Goal: Find specific page/section: Find specific page/section

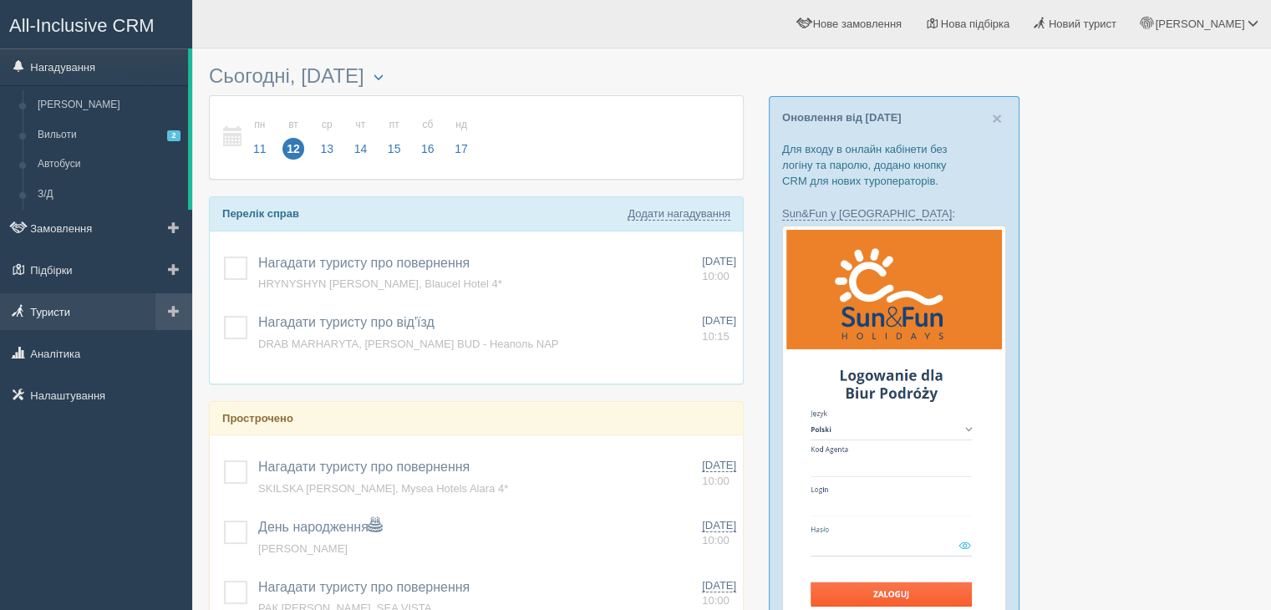
click at [71, 305] on link "Туристи" at bounding box center [96, 311] width 192 height 37
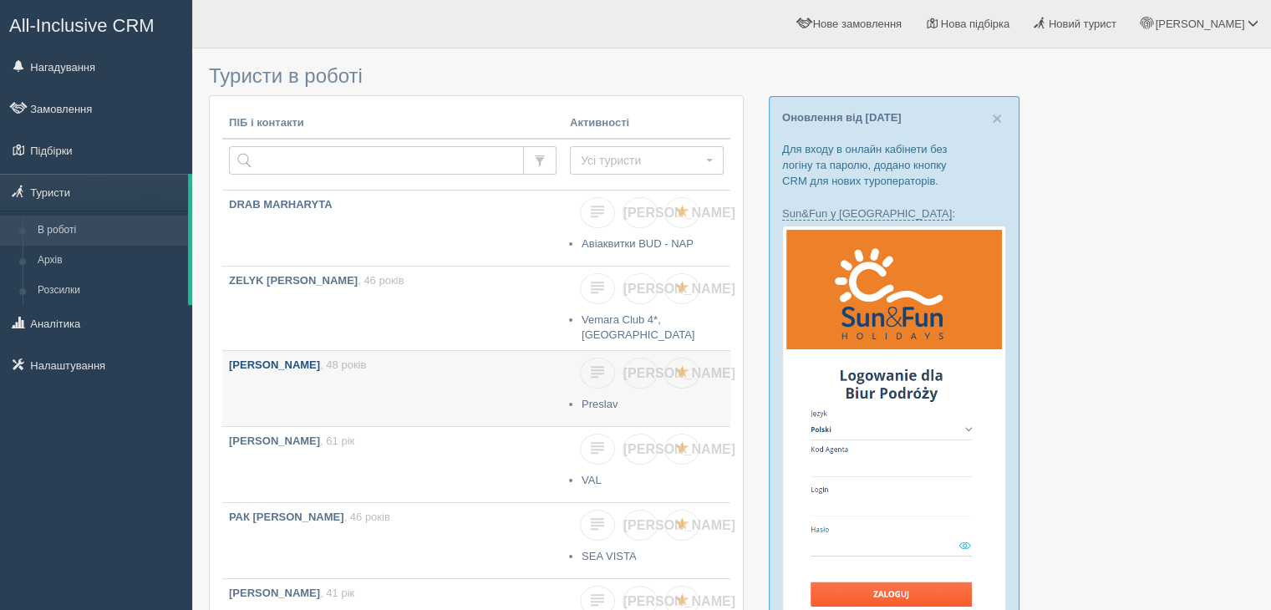
click at [389, 382] on link "FEDUNYK LIUDMYLA , 48 років" at bounding box center [392, 388] width 341 height 75
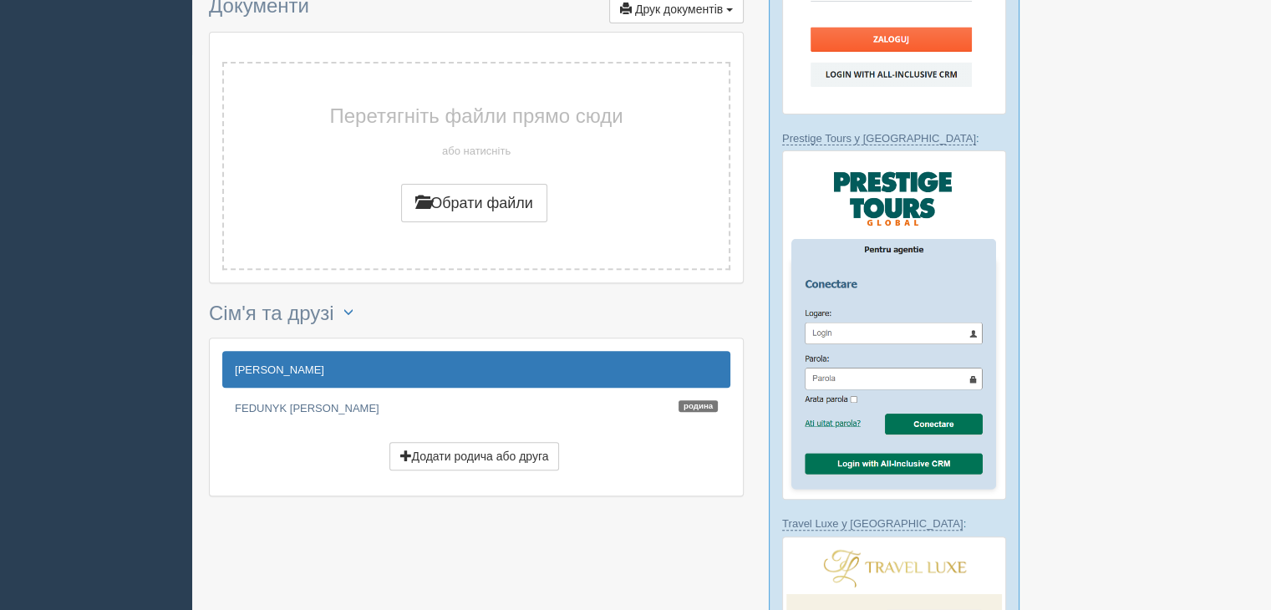
scroll to position [554, 0]
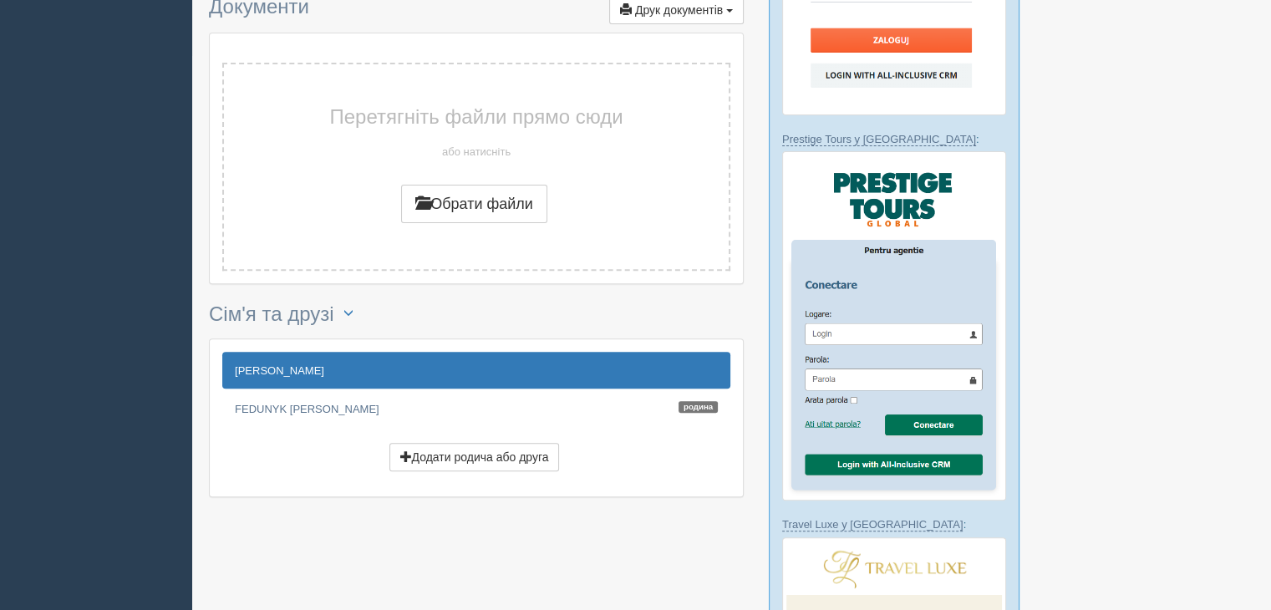
click at [642, 363] on link "[PERSON_NAME]" at bounding box center [476, 370] width 508 height 37
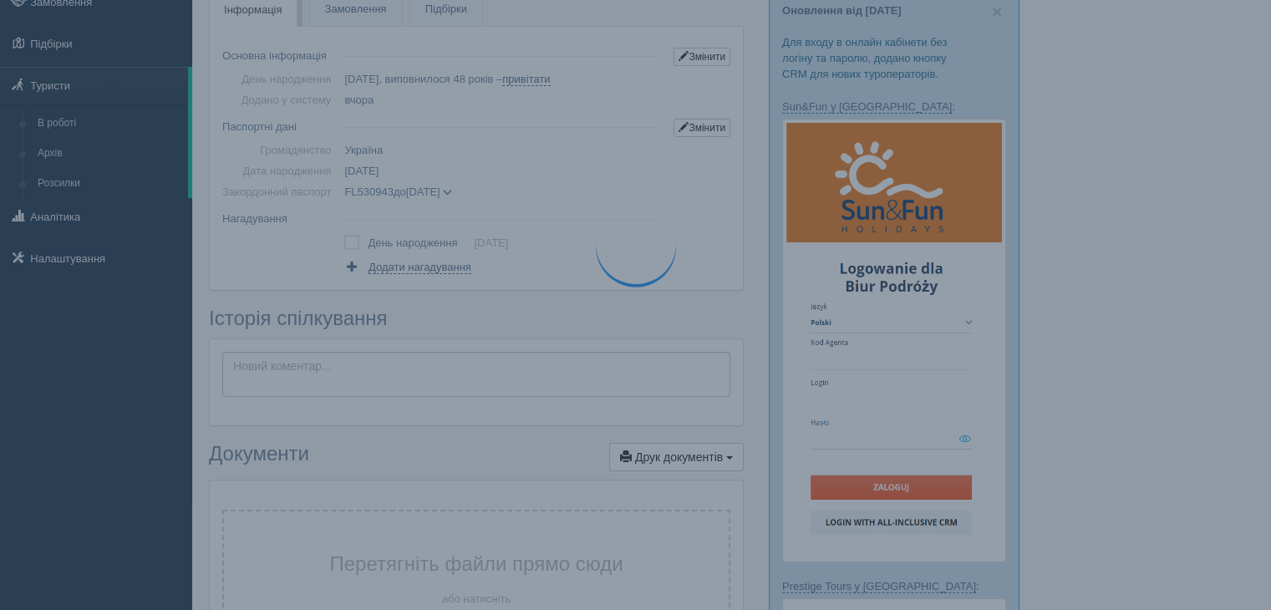
scroll to position [0, 0]
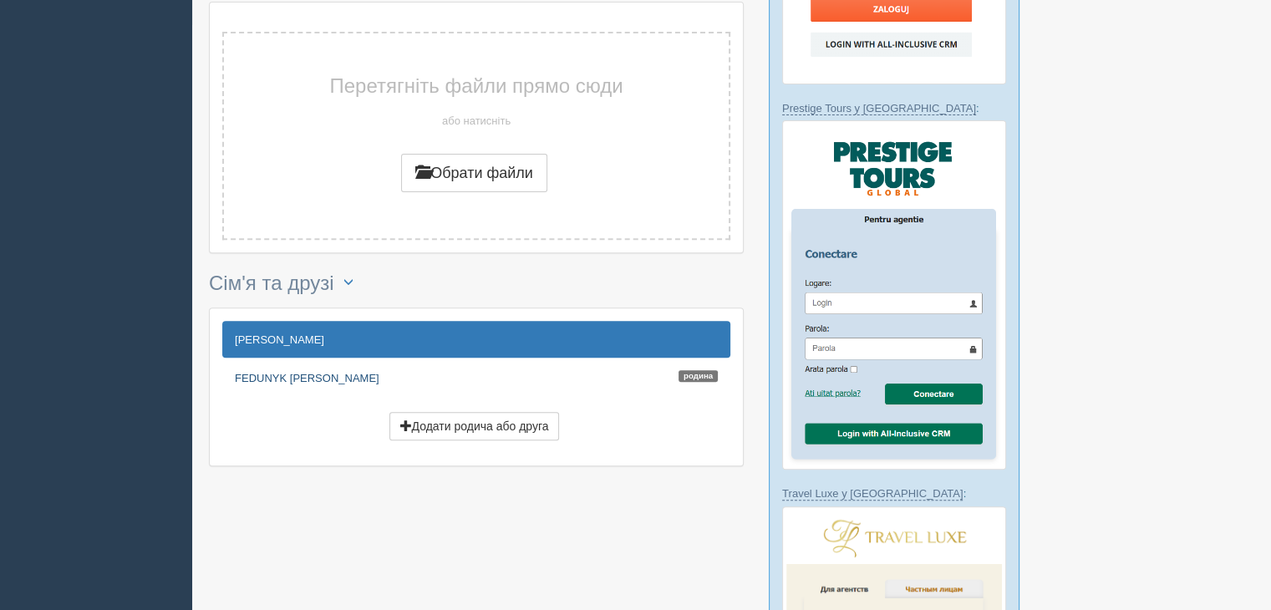
click at [304, 369] on link "FEDUNYK [PERSON_NAME]" at bounding box center [476, 377] width 508 height 37
